Goal: Information Seeking & Learning: Learn about a topic

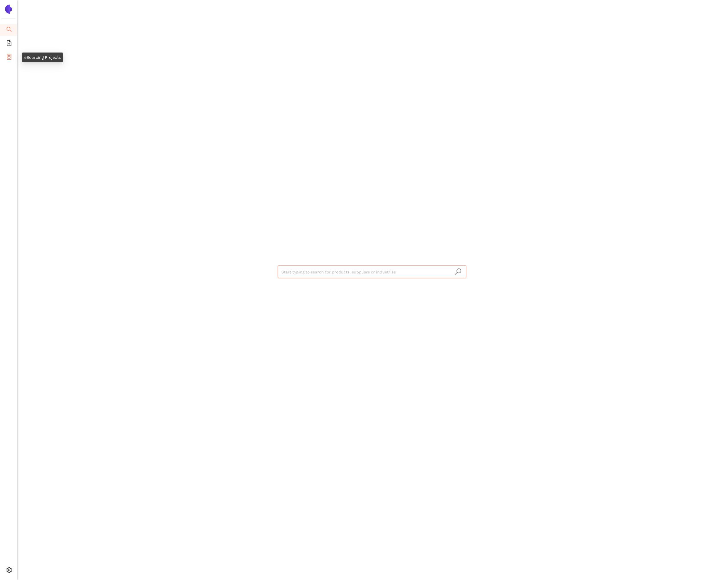
click at [12, 54] on icon "container" at bounding box center [9, 57] width 6 height 6
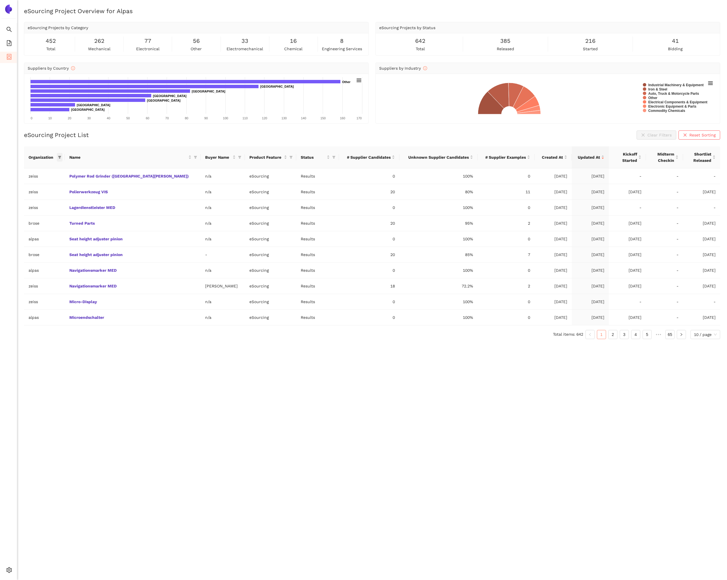
click at [63, 158] on span at bounding box center [60, 157] width 6 height 9
drag, startPoint x: 40, startPoint y: 219, endPoint x: 47, endPoint y: 230, distance: 13.1
click at [40, 219] on span "brose" at bounding box center [44, 221] width 57 height 6
checkbox input "true"
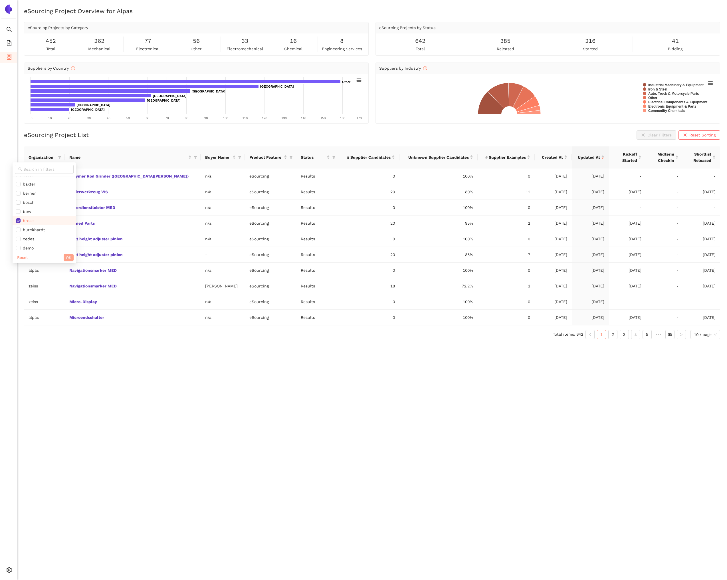
click at [64, 255] on button "OK" at bounding box center [69, 257] width 10 height 7
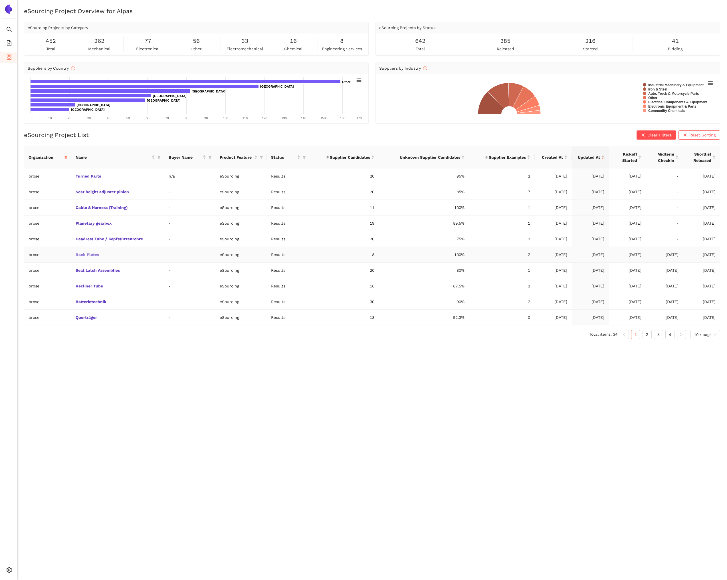
click at [0, 0] on link "Back Plates" at bounding box center [0, 0] width 0 height 0
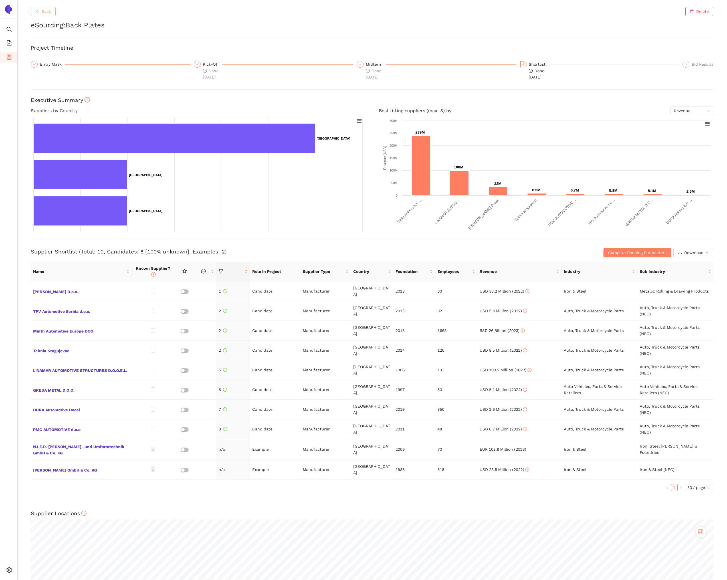
click at [47, 12] on span "Back" at bounding box center [46, 11] width 9 height 6
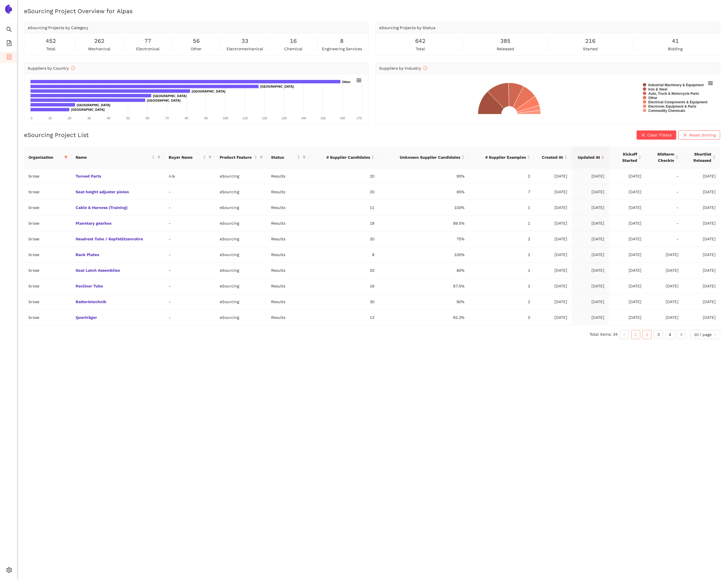
click at [645, 335] on link "2" at bounding box center [647, 334] width 9 height 9
click at [657, 333] on link "3" at bounding box center [659, 334] width 9 height 9
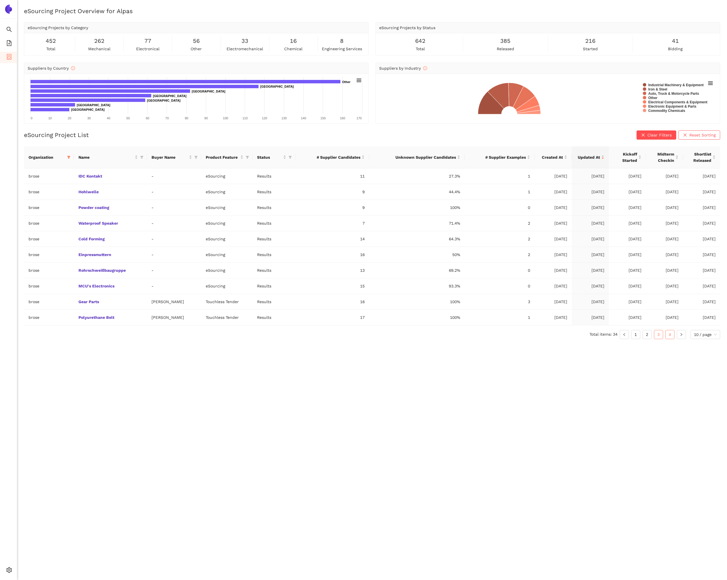
click at [670, 333] on link "4" at bounding box center [670, 334] width 9 height 9
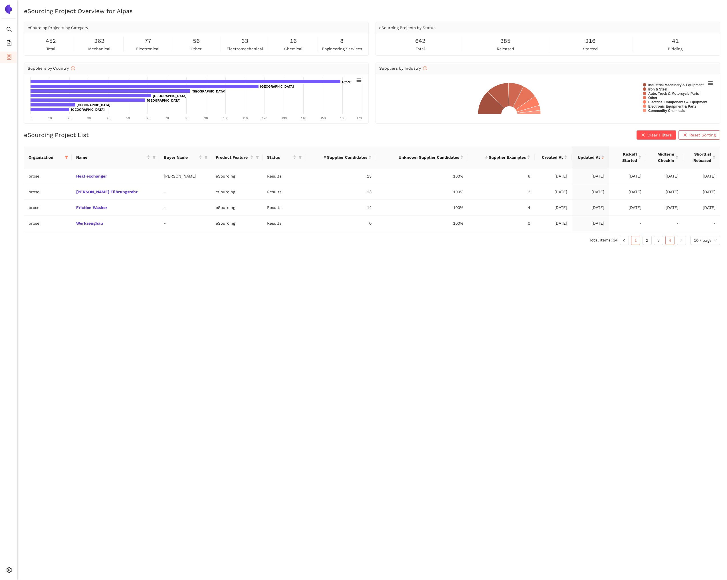
click at [633, 242] on link "1" at bounding box center [636, 240] width 9 height 9
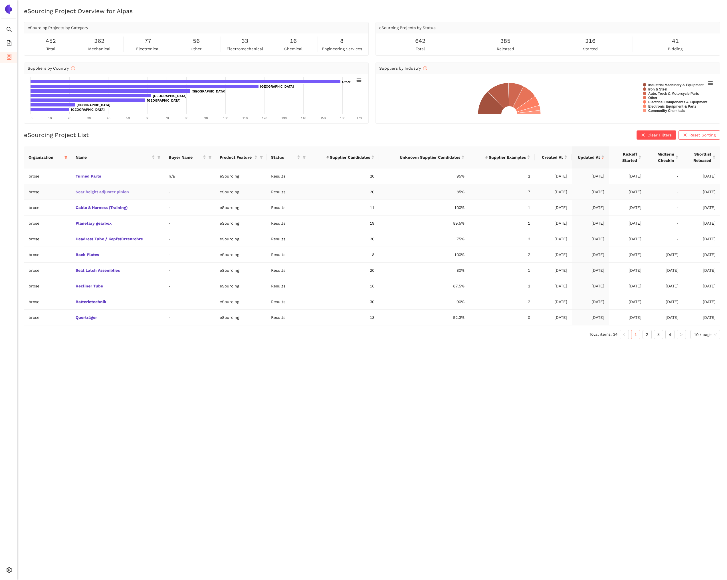
click at [0, 0] on link "Seat height adjuster pinion" at bounding box center [0, 0] width 0 height 0
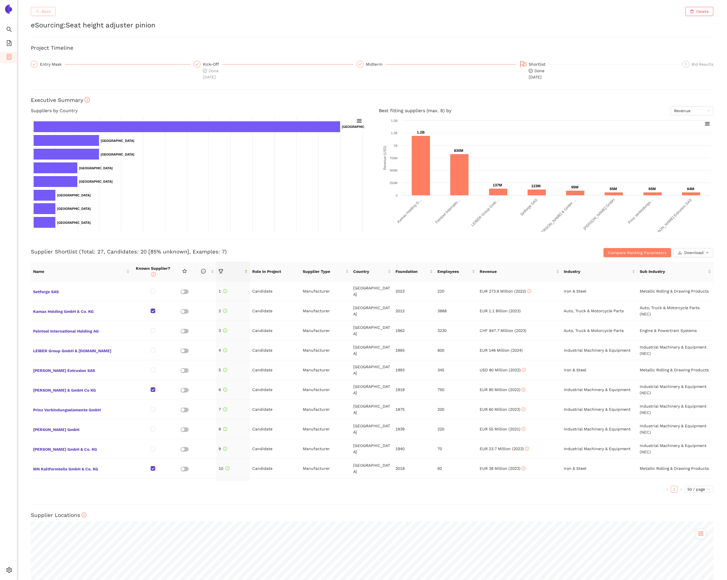
click at [47, 13] on span "Back" at bounding box center [46, 11] width 9 height 6
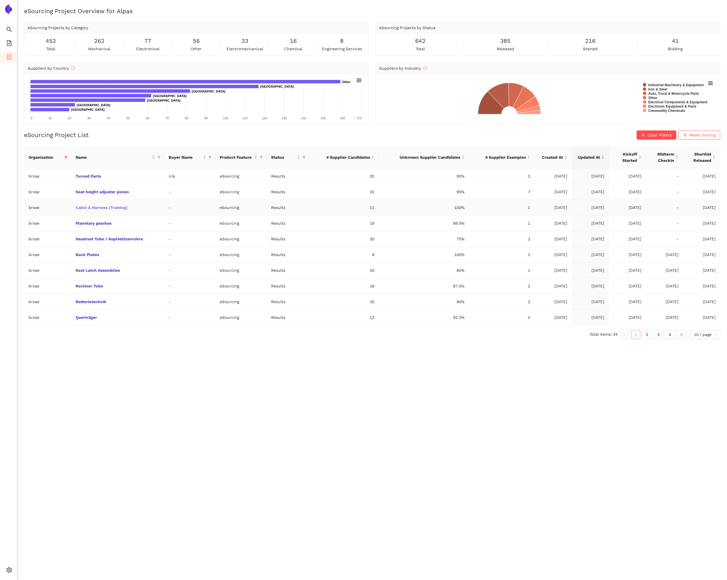
click at [0, 0] on link "Cable & Harness (Training)" at bounding box center [0, 0] width 0 height 0
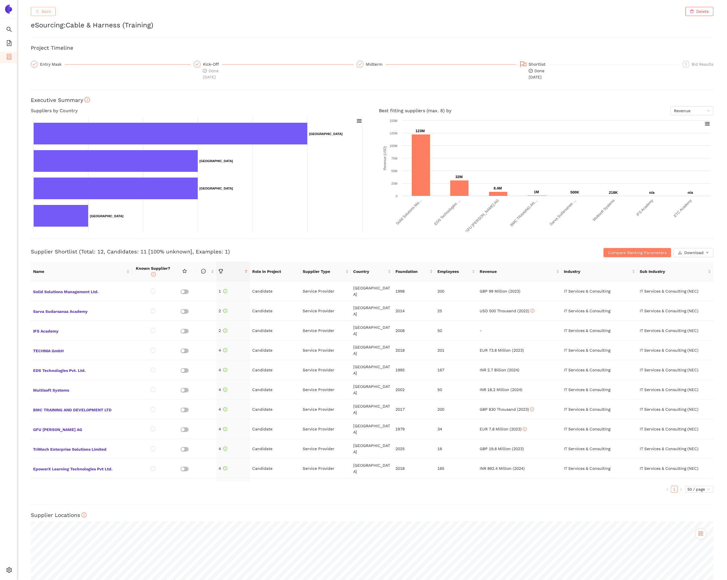
click at [51, 11] on button "Back" at bounding box center [43, 11] width 25 height 9
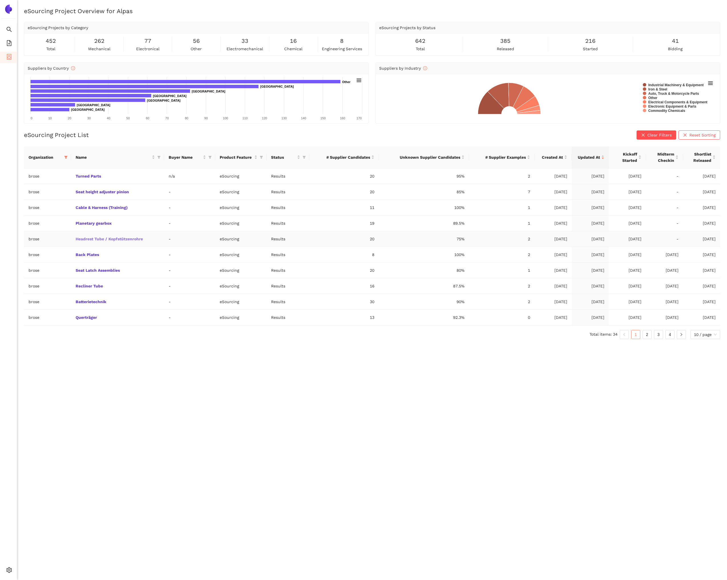
click at [0, 0] on link "Headrest Tube / Kopfstützenrohre" at bounding box center [0, 0] width 0 height 0
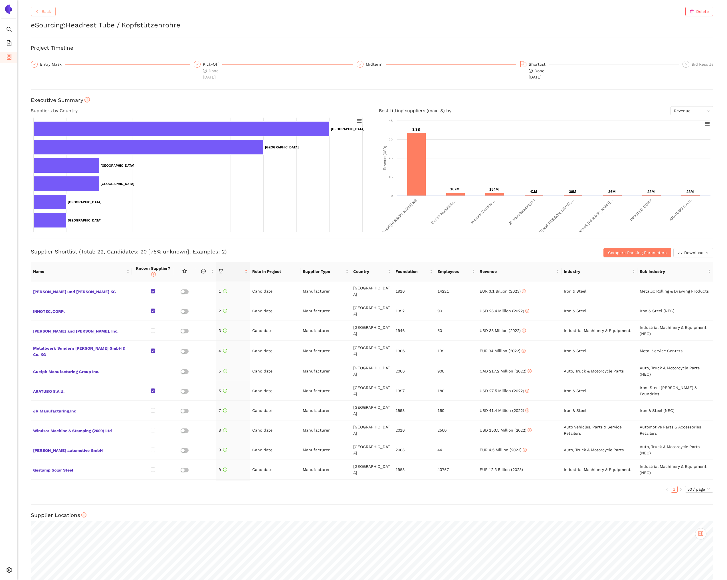
click at [45, 15] on button "Back" at bounding box center [43, 11] width 25 height 9
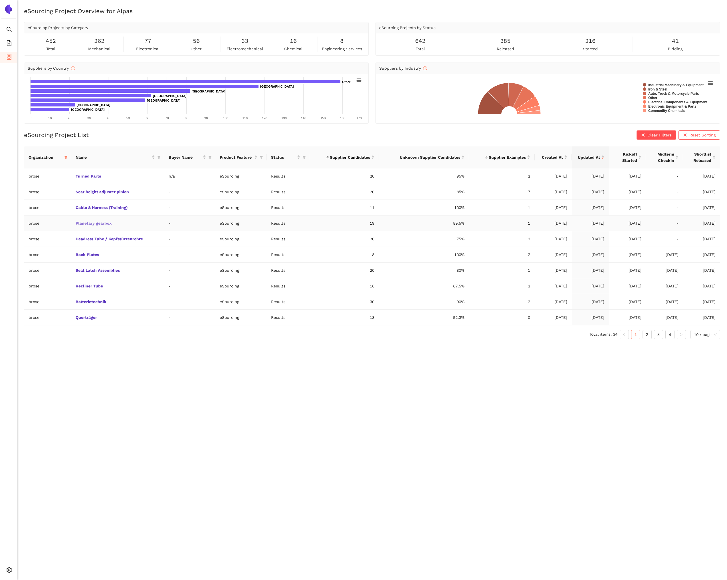
click at [0, 0] on link "Planetary gearbox" at bounding box center [0, 0] width 0 height 0
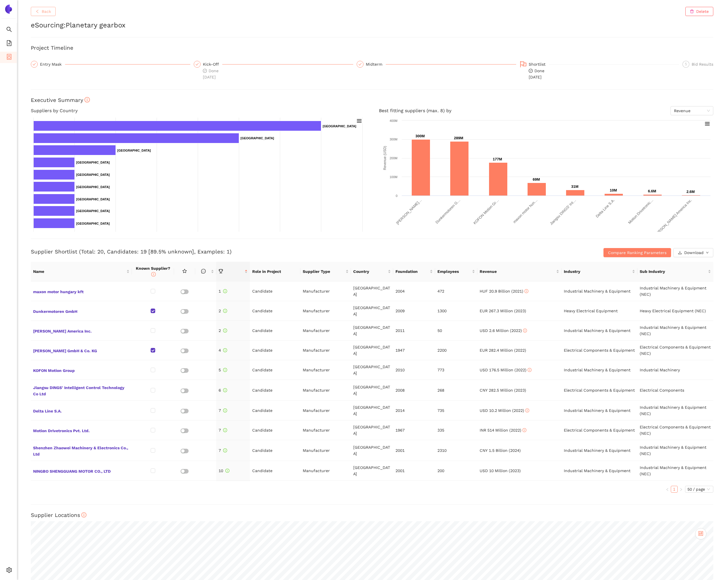
click at [42, 11] on span "Back" at bounding box center [46, 11] width 9 height 6
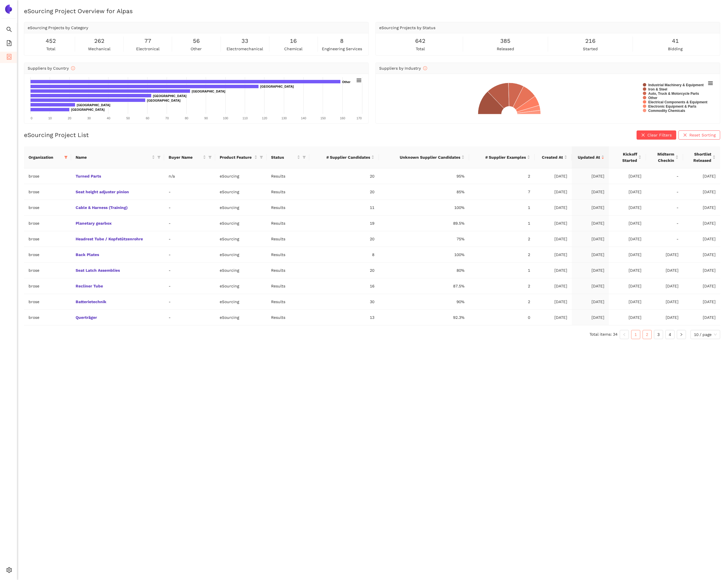
click at [646, 335] on link "2" at bounding box center [647, 334] width 9 height 9
click at [659, 336] on link "3" at bounding box center [659, 334] width 9 height 9
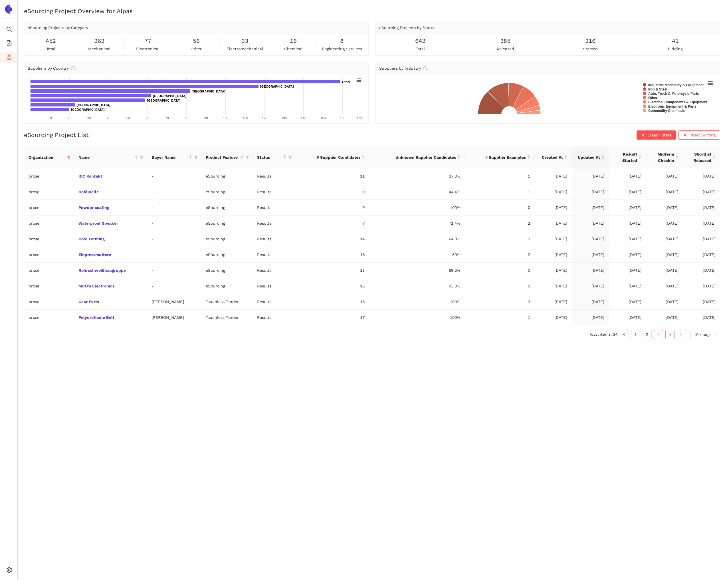
click at [670, 334] on link "4" at bounding box center [670, 334] width 9 height 9
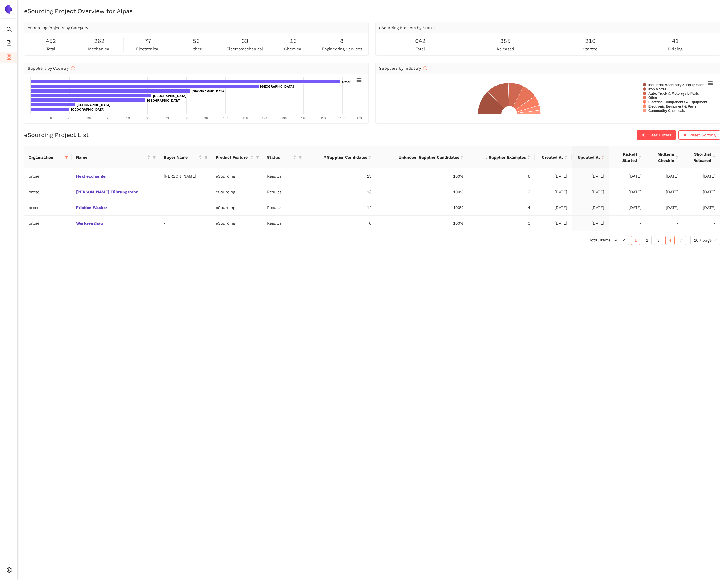
click at [637, 242] on link "1" at bounding box center [636, 240] width 9 height 9
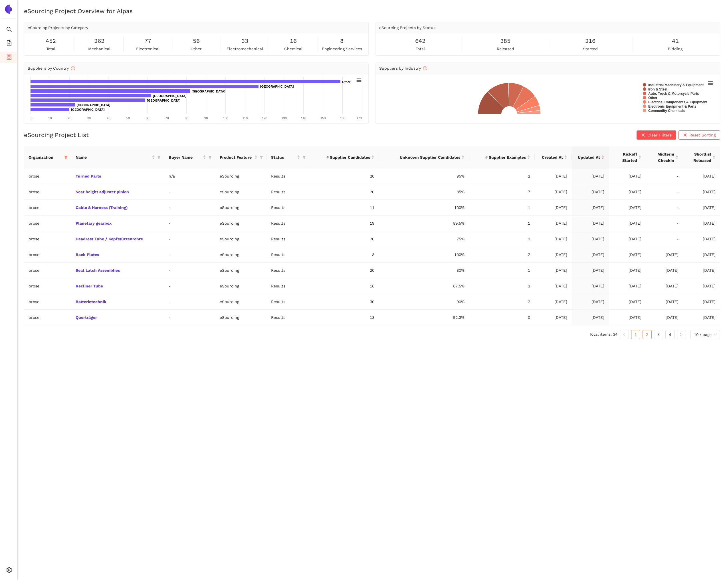
click at [646, 334] on link "2" at bounding box center [647, 334] width 9 height 9
click at [0, 0] on link "Kugelarm (Anhängevorrichtung)" at bounding box center [0, 0] width 0 height 0
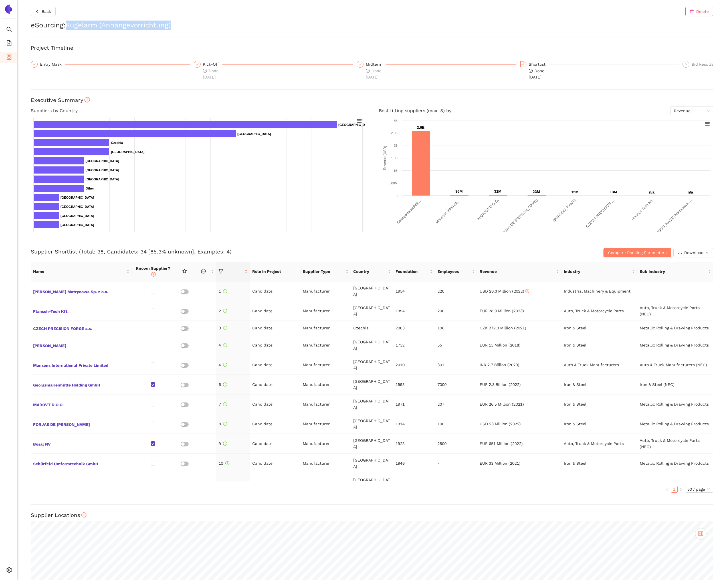
drag, startPoint x: 69, startPoint y: 26, endPoint x: 175, endPoint y: 25, distance: 105.9
click at [175, 25] on h2 "eSourcing : Kugelarm (Anhängevorrichtung)" at bounding box center [372, 26] width 683 height 10
copy h2 "Kugelarm (Anhängevorrichtung)"
click at [11, 59] on icon "container" at bounding box center [9, 57] width 5 height 6
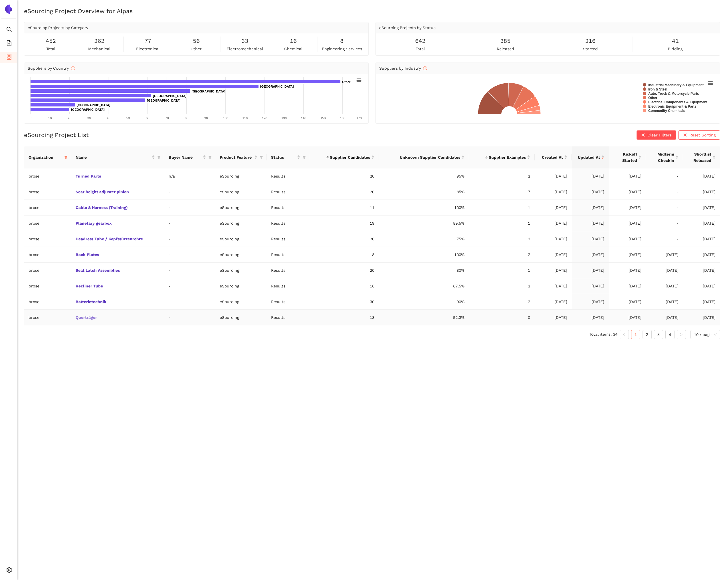
click at [0, 0] on link "Querträger" at bounding box center [0, 0] width 0 height 0
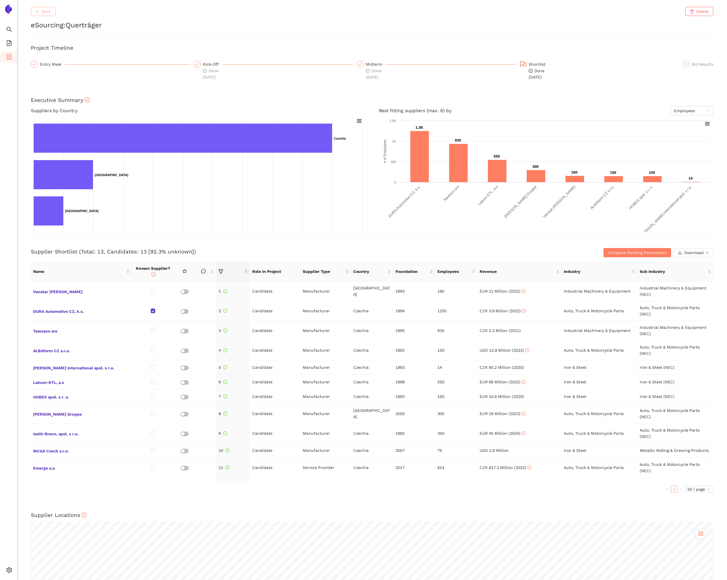
click at [42, 11] on span "Back" at bounding box center [46, 11] width 9 height 6
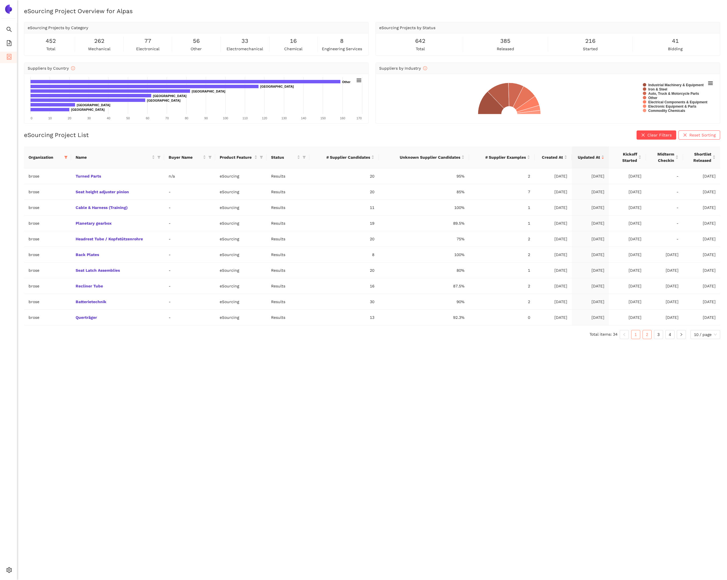
click at [649, 334] on link "2" at bounding box center [647, 334] width 9 height 9
click at [0, 0] on link "Scroll" at bounding box center [0, 0] width 0 height 0
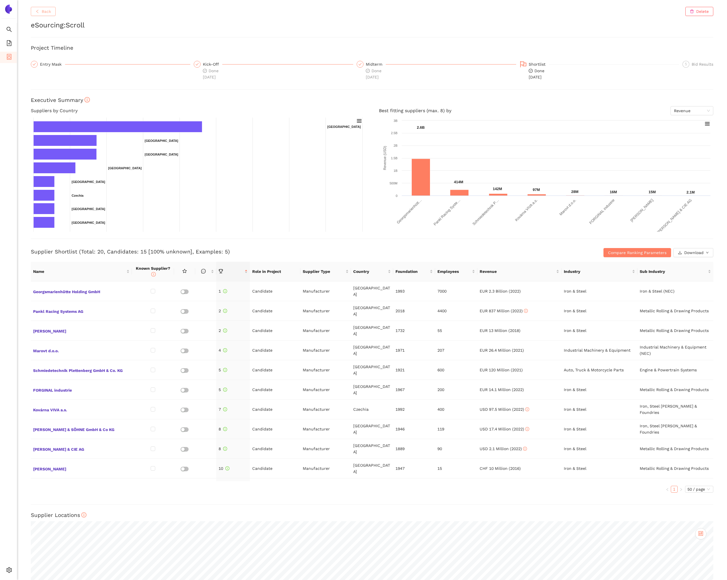
click at [52, 12] on button "Back" at bounding box center [43, 11] width 25 height 9
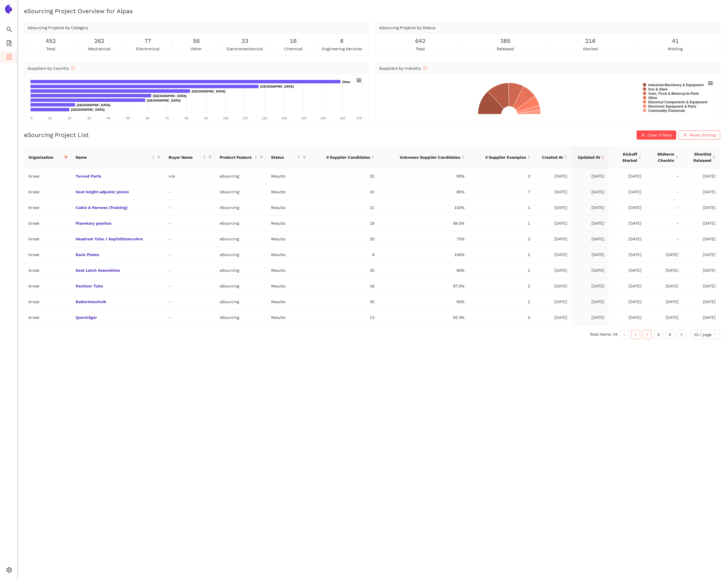
click at [644, 336] on link "2" at bounding box center [647, 334] width 9 height 9
click at [657, 335] on link "3" at bounding box center [659, 334] width 9 height 9
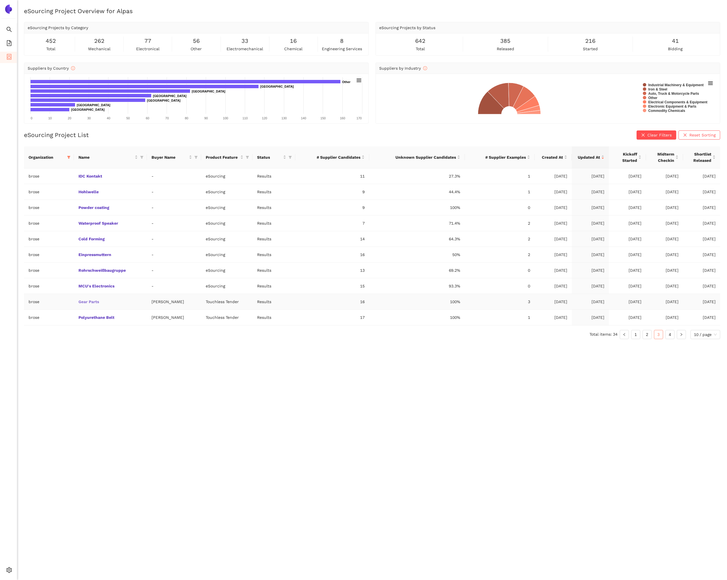
click at [0, 0] on link "Gear Parts" at bounding box center [0, 0] width 0 height 0
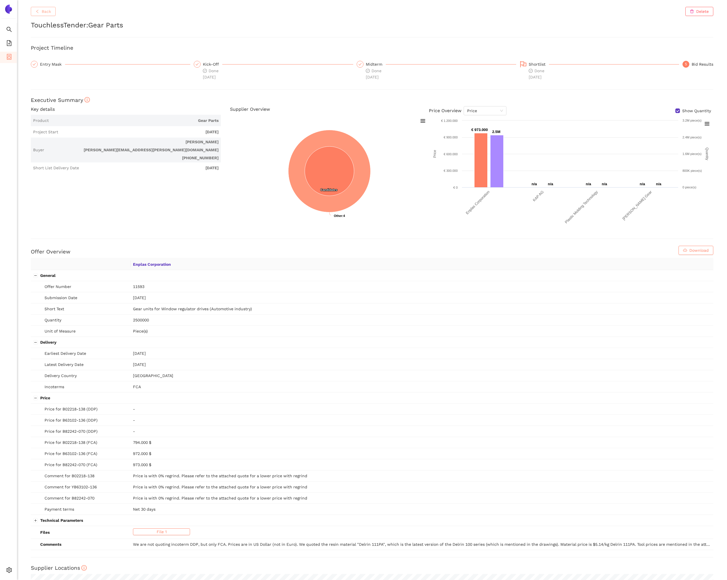
click at [43, 11] on span "Back" at bounding box center [46, 11] width 9 height 6
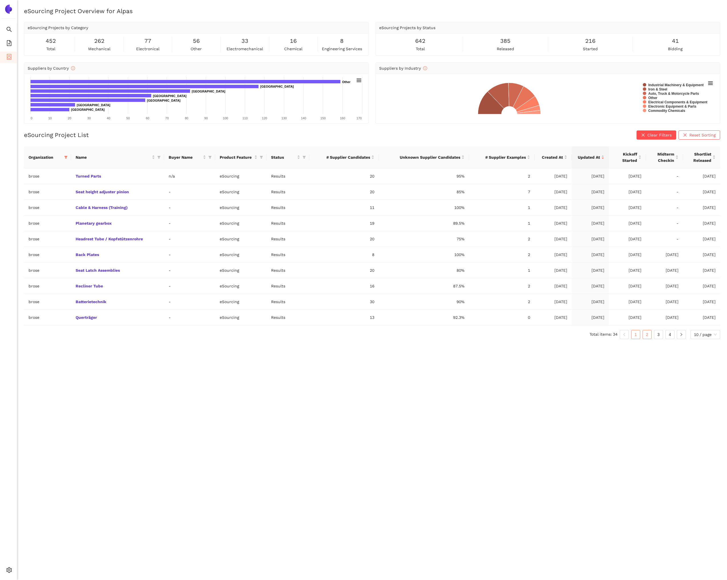
click at [648, 336] on link "2" at bounding box center [647, 334] width 9 height 9
click at [655, 333] on link "3" at bounding box center [659, 334] width 9 height 9
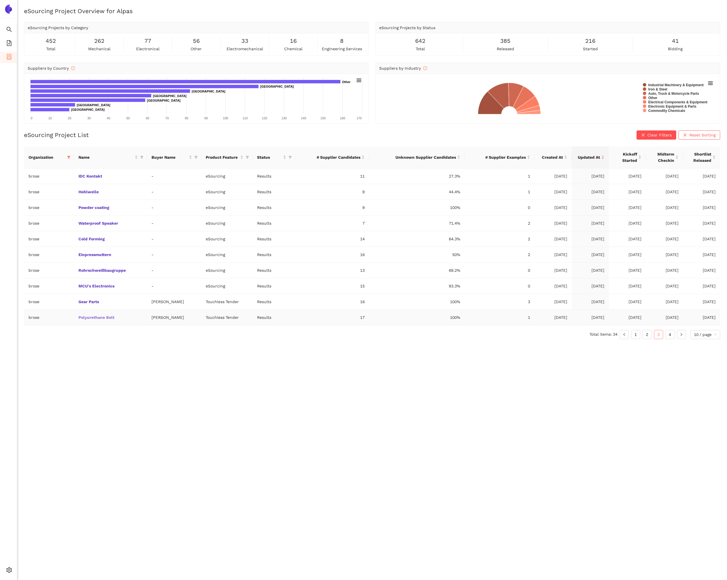
click at [0, 0] on link "Polyurethane Belt" at bounding box center [0, 0] width 0 height 0
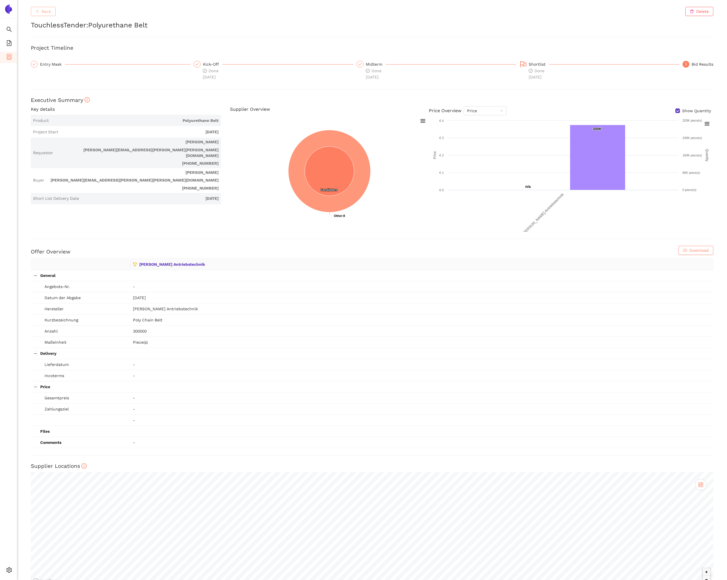
click at [45, 12] on span "Back" at bounding box center [46, 11] width 9 height 6
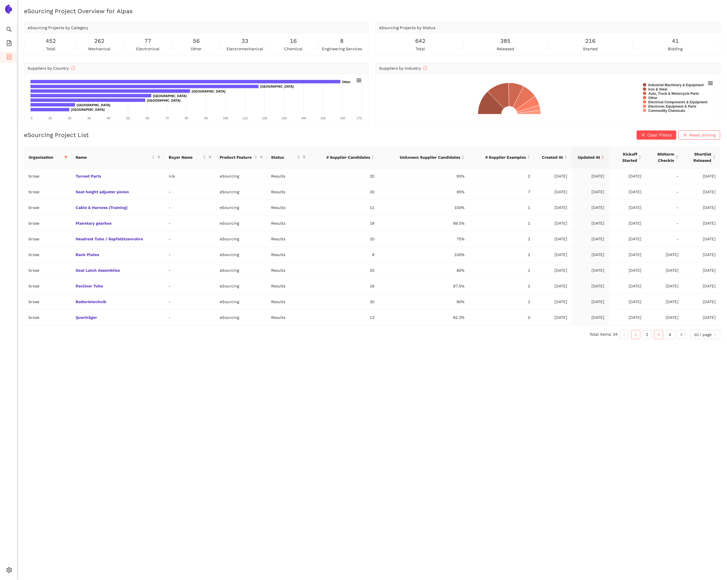
click at [655, 334] on link "3" at bounding box center [659, 334] width 9 height 9
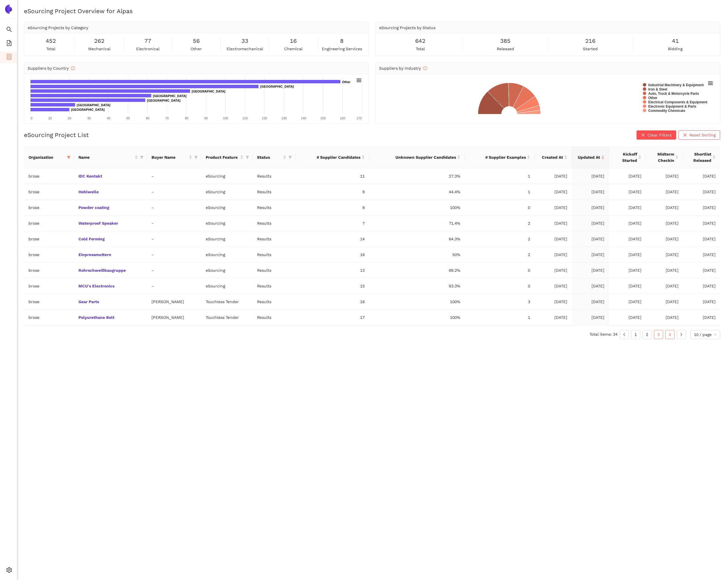
click at [669, 334] on link "4" at bounding box center [670, 334] width 9 height 9
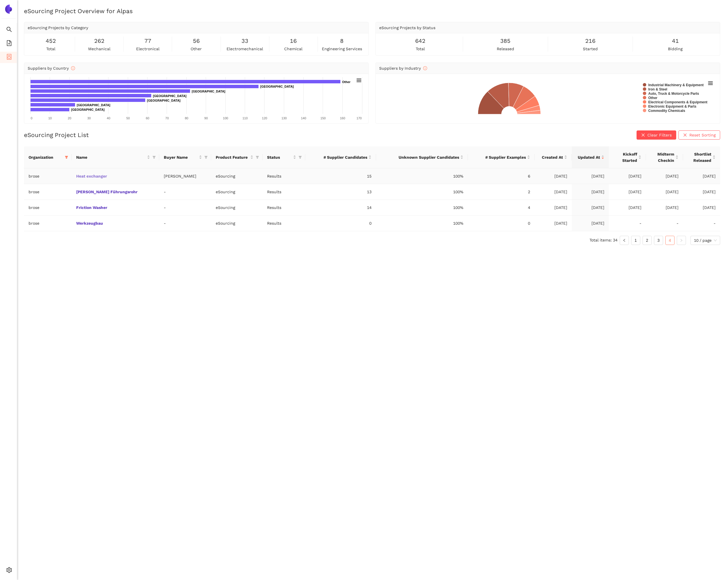
click at [0, 0] on link "Heat exchanger" at bounding box center [0, 0] width 0 height 0
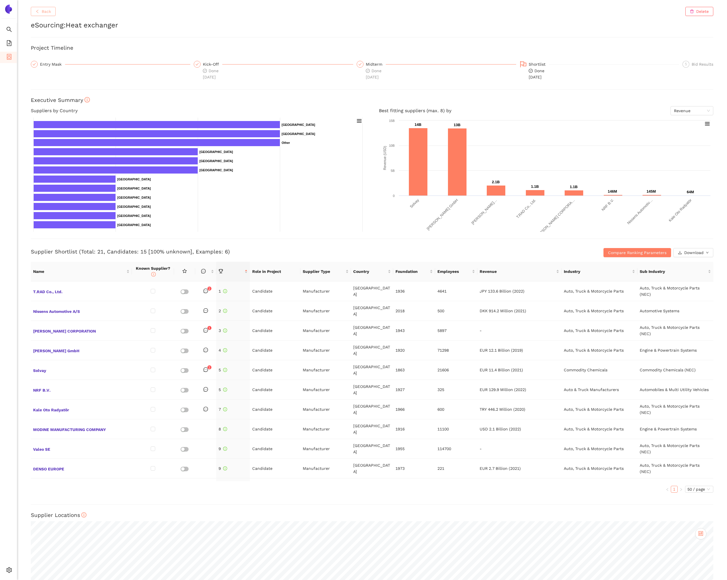
click at [50, 10] on span "Back" at bounding box center [46, 11] width 9 height 6
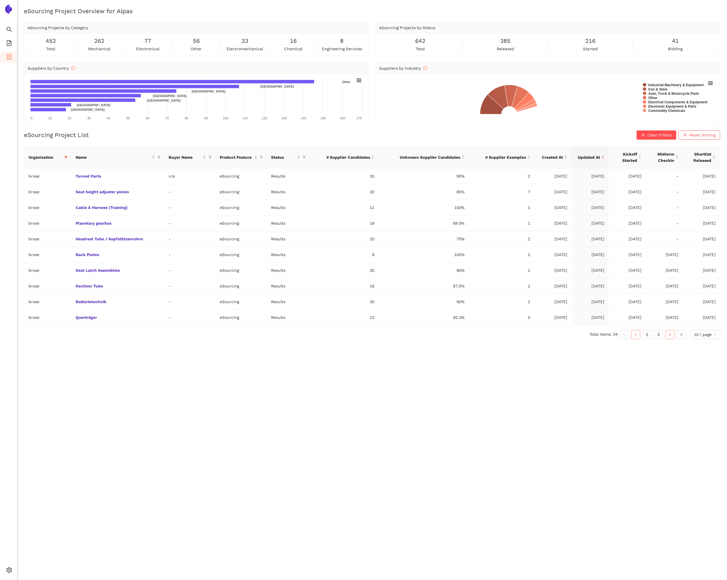
click at [672, 336] on link "4" at bounding box center [670, 334] width 9 height 9
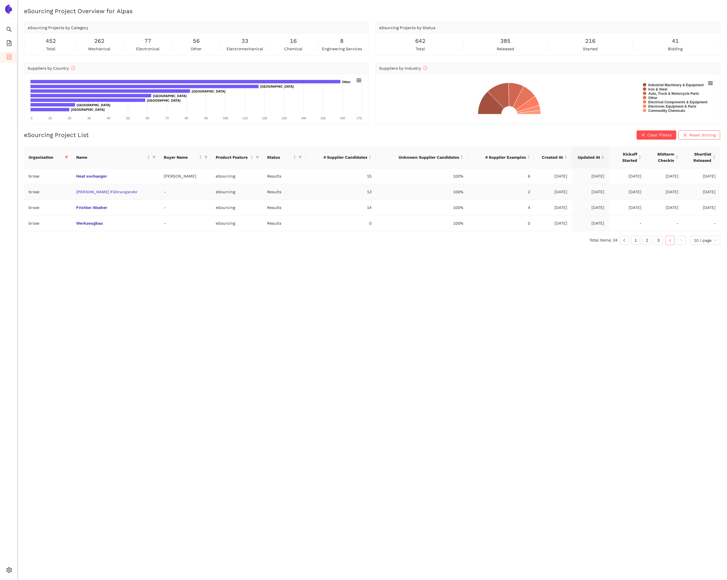
click at [0, 0] on link "[PERSON_NAME] Führungsrohr" at bounding box center [0, 0] width 0 height 0
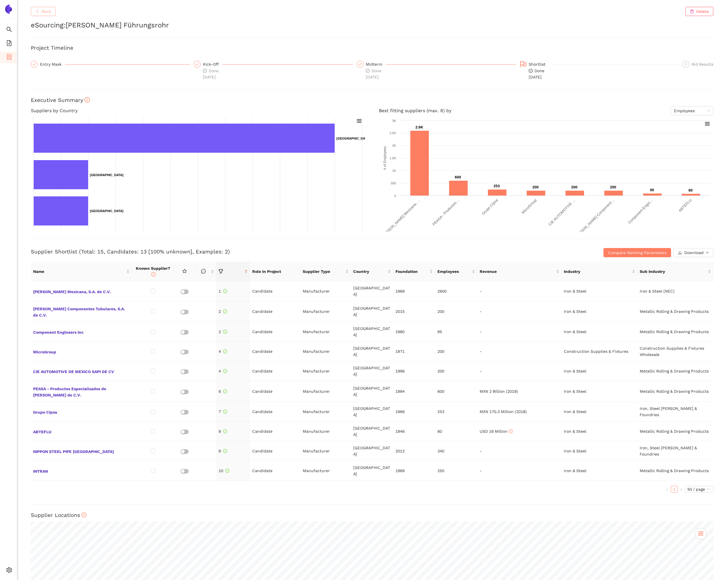
click at [45, 11] on span "Back" at bounding box center [46, 11] width 9 height 6
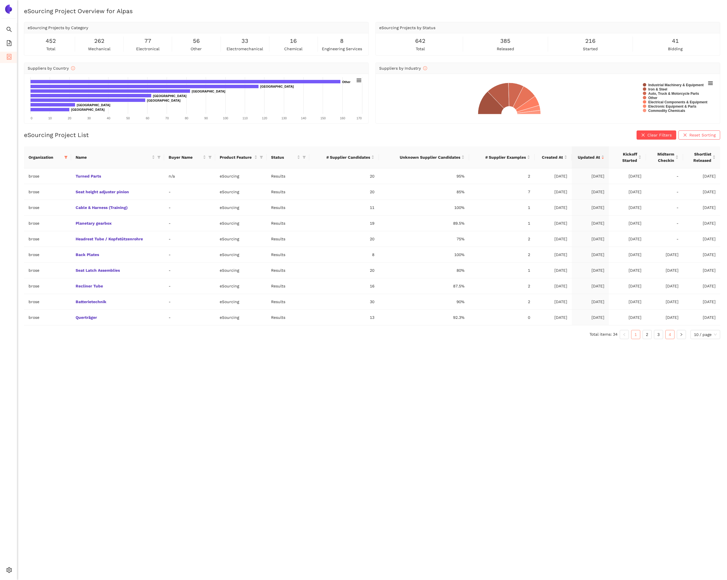
click at [672, 334] on link "4" at bounding box center [670, 334] width 9 height 9
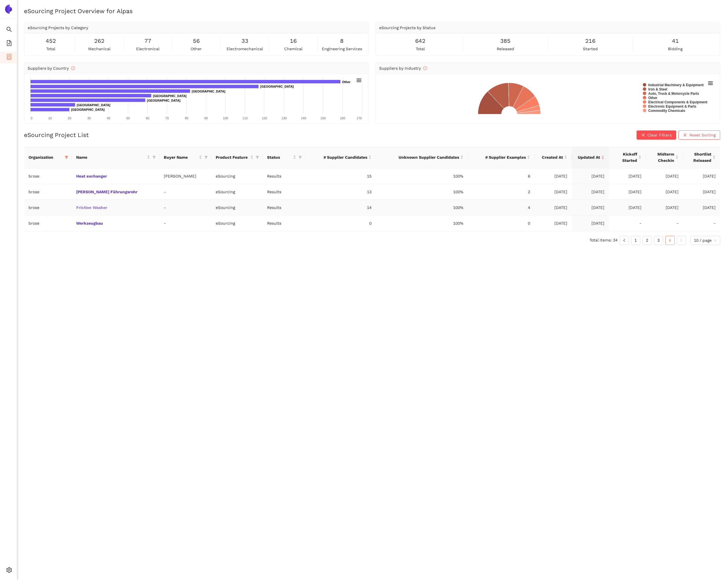
click at [0, 0] on link "Friction Washer" at bounding box center [0, 0] width 0 height 0
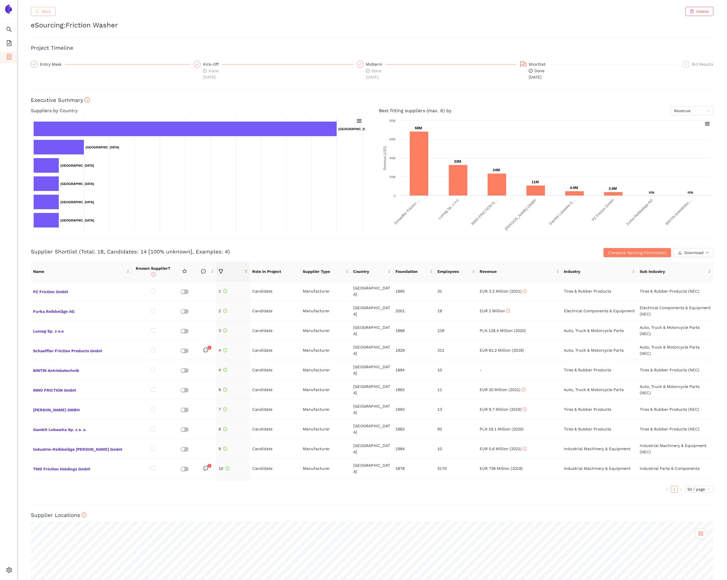
click at [43, 14] on span "Back" at bounding box center [46, 11] width 9 height 6
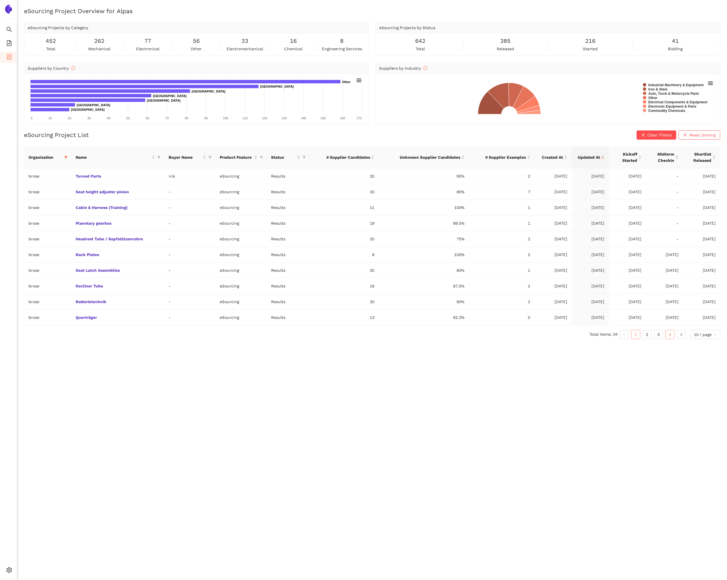
click at [672, 335] on link "4" at bounding box center [670, 334] width 9 height 9
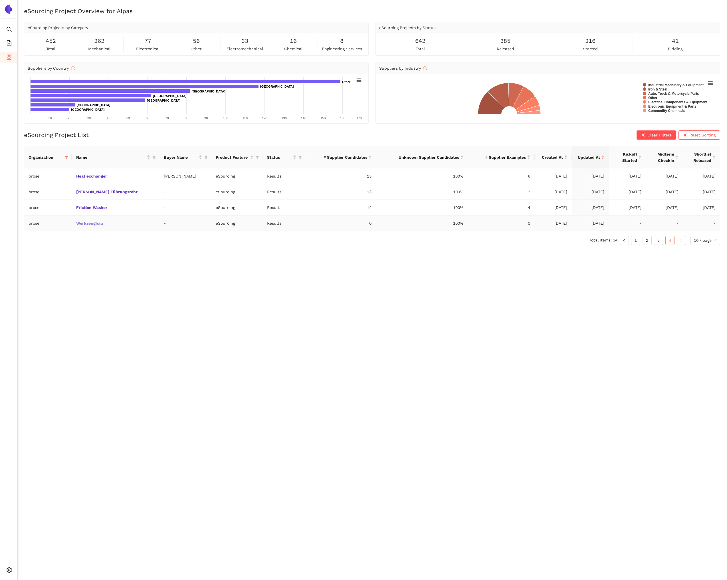
click at [0, 0] on link "Werkzeugbau" at bounding box center [0, 0] width 0 height 0
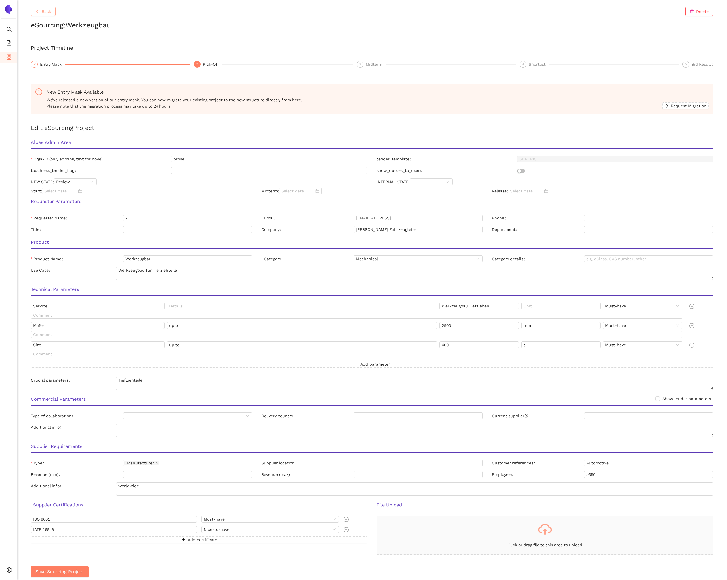
click at [47, 13] on span "Back" at bounding box center [46, 11] width 9 height 6
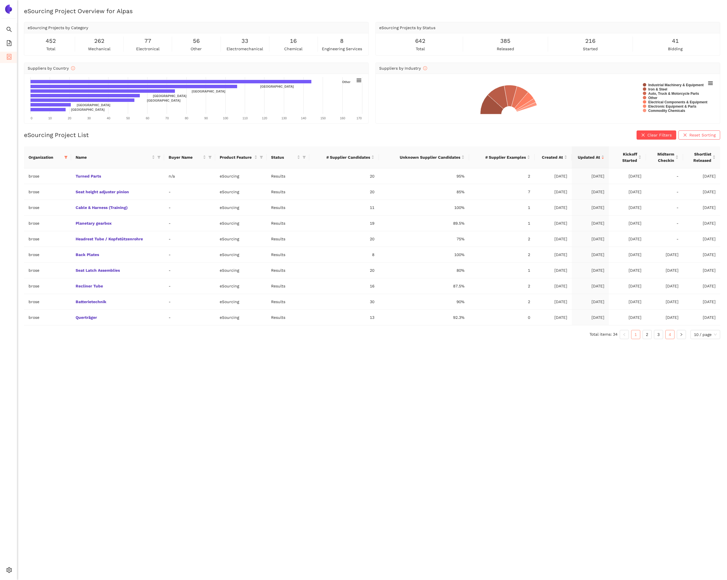
click at [671, 338] on link "4" at bounding box center [670, 334] width 9 height 9
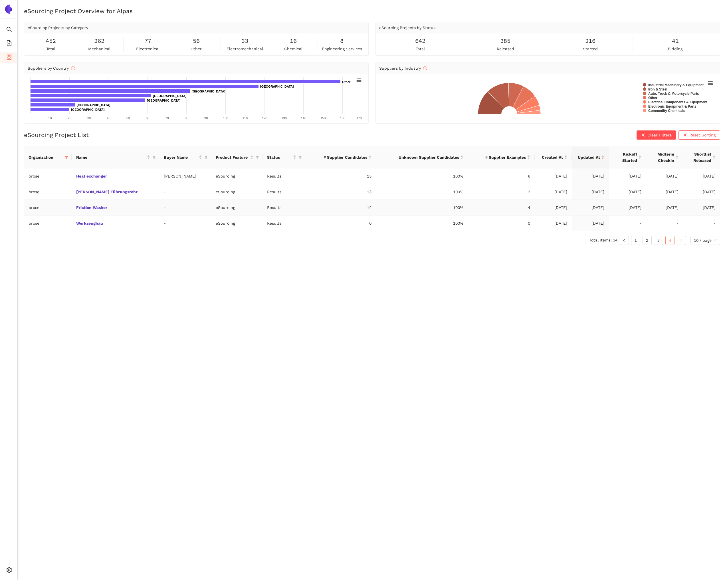
click at [96, 210] on td "Friction Washer" at bounding box center [115, 208] width 87 height 16
click at [0, 0] on link "Friction Washer" at bounding box center [0, 0] width 0 height 0
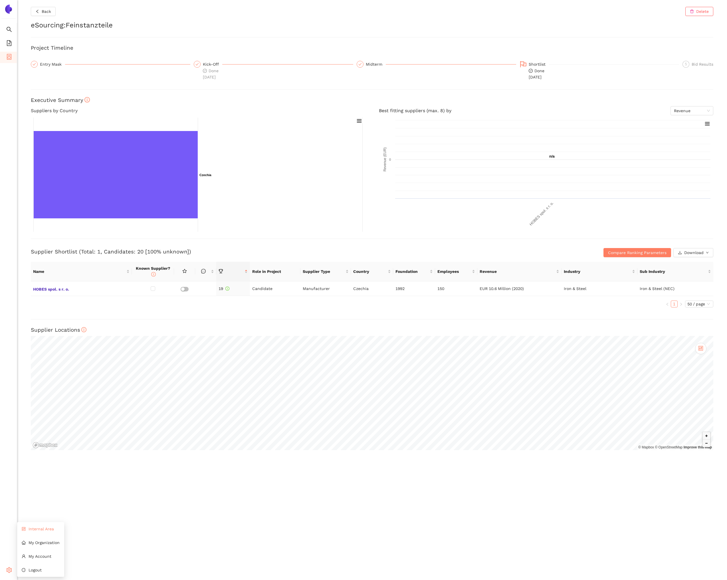
click at [29, 527] on span "Internal Area" at bounding box center [41, 529] width 25 height 5
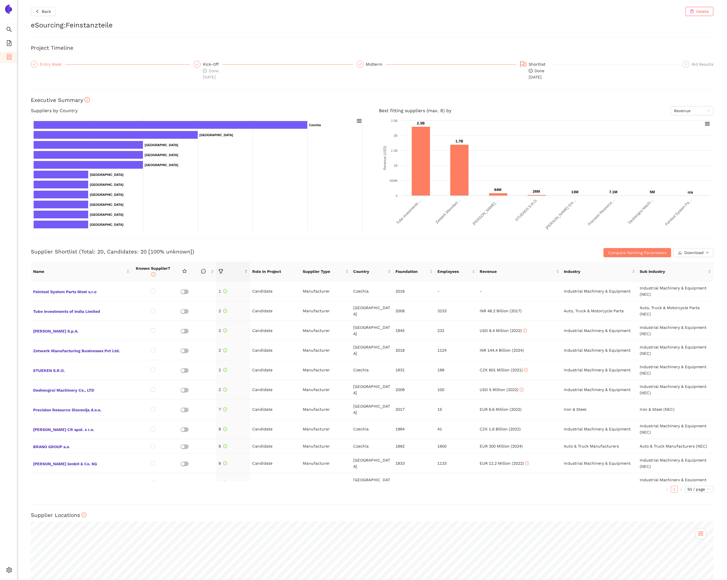
click at [57, 66] on div "Entry Mask" at bounding box center [52, 64] width 25 height 7
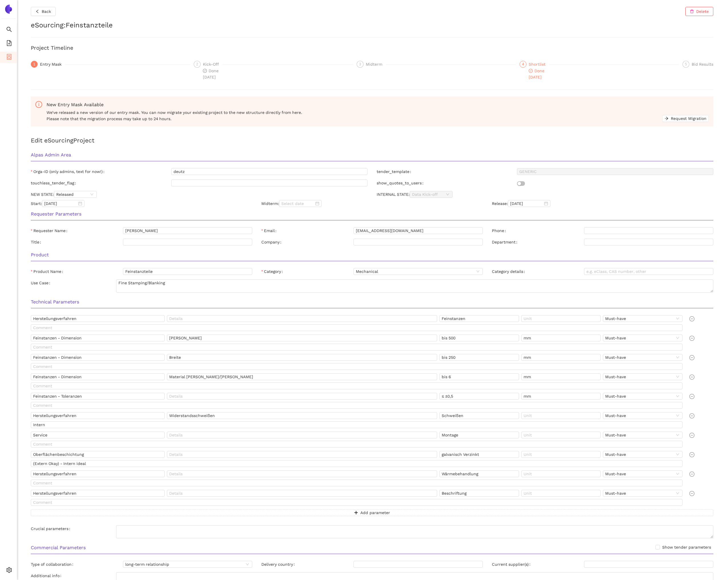
click at [527, 67] on div "4 Shortlist Done 10.6.2025" at bounding box center [600, 70] width 160 height 19
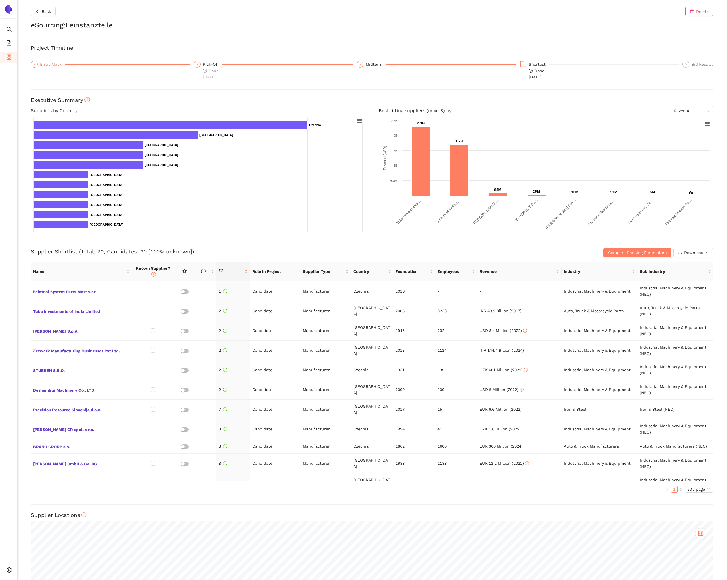
click at [44, 62] on div "Entry Mask" at bounding box center [52, 64] width 25 height 7
